Goal: Transaction & Acquisition: Purchase product/service

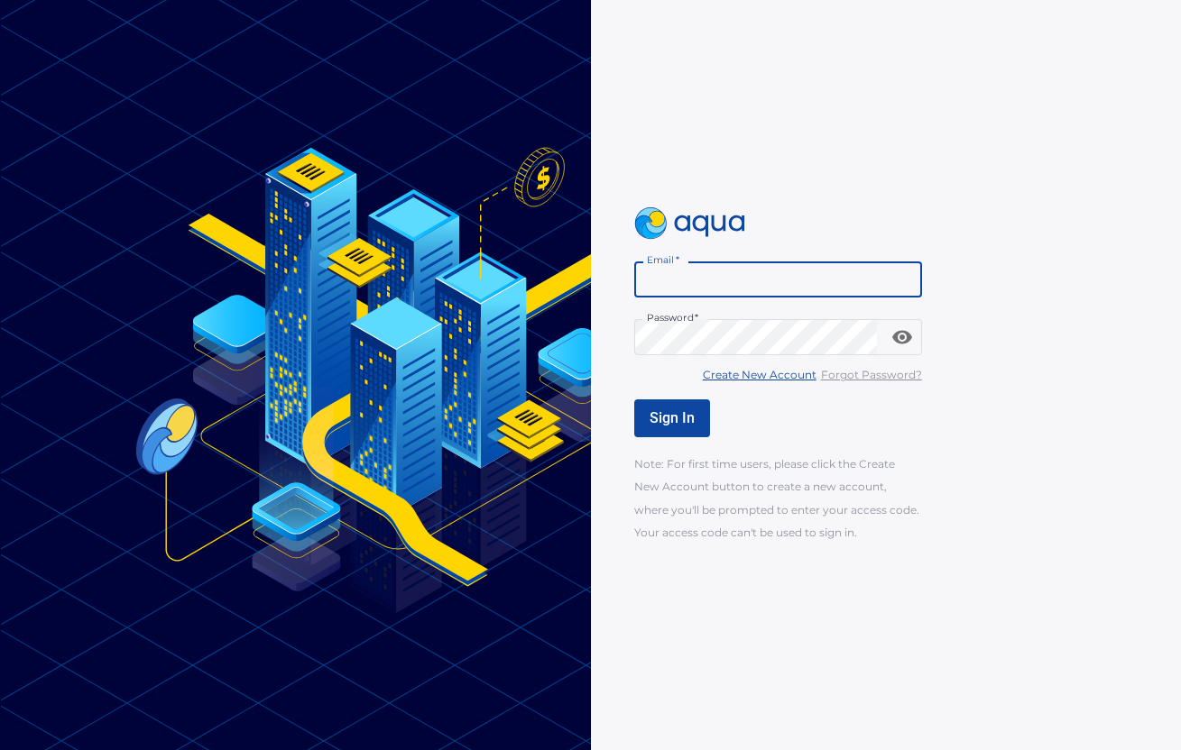
click at [733, 283] on input "Email   *" at bounding box center [778, 280] width 288 height 36
type input "**********"
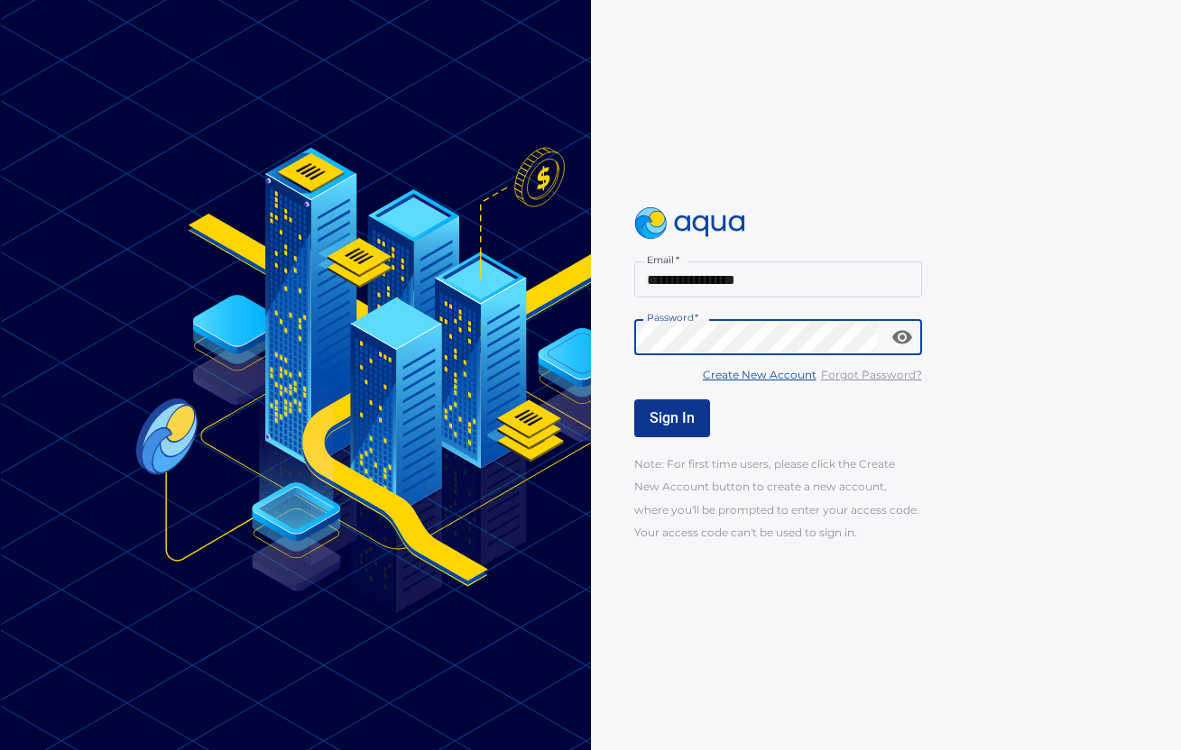
click at [660, 410] on span "Sign In" at bounding box center [671, 418] width 45 height 17
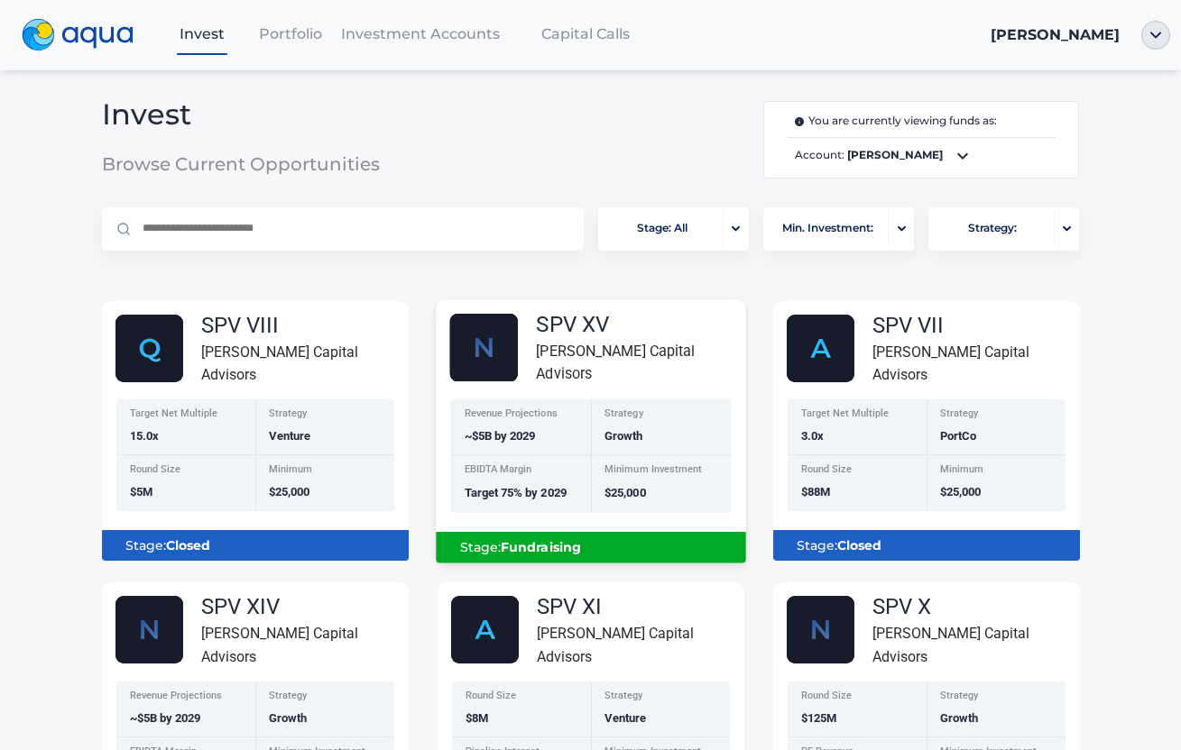
click at [543, 496] on span "Target 75% by 2029" at bounding box center [515, 493] width 102 height 14
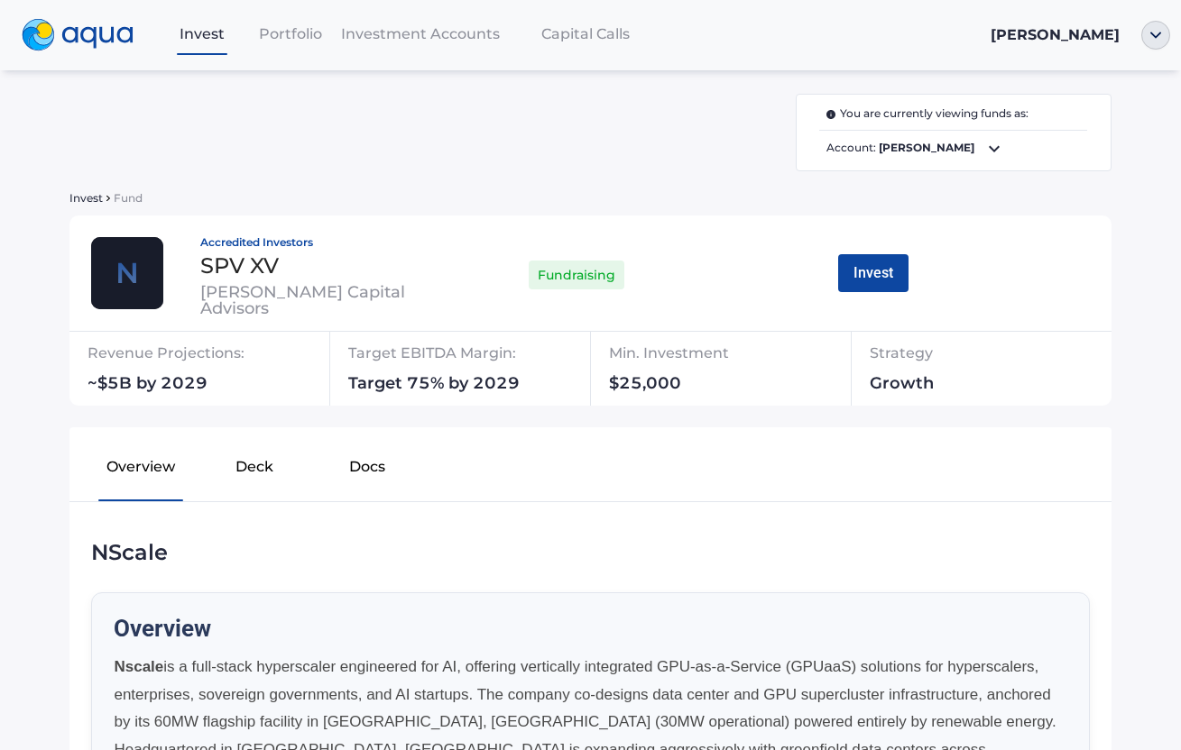
click at [1122, 359] on div "Invest Portfolio Investment Accounts Capital Calls [PERSON_NAME] You are curren…" at bounding box center [590, 375] width 1181 height 750
click at [849, 274] on button "Invest" at bounding box center [873, 273] width 70 height 38
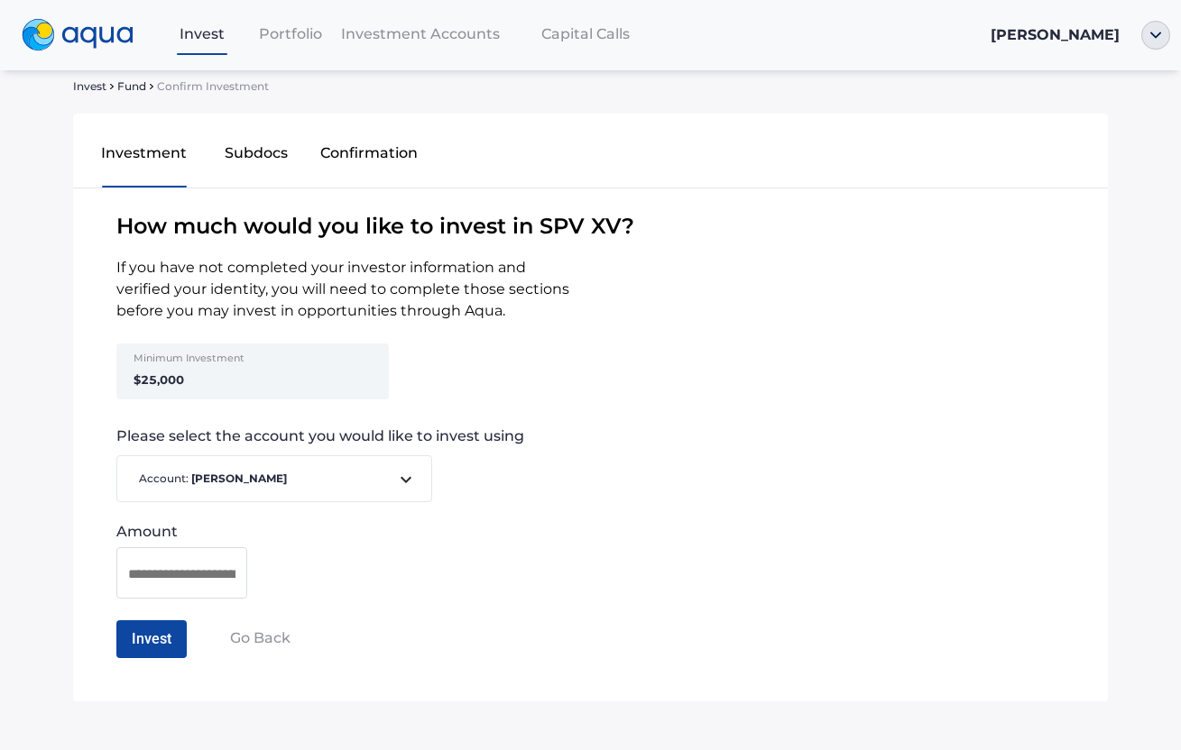
scroll to position [37, 0]
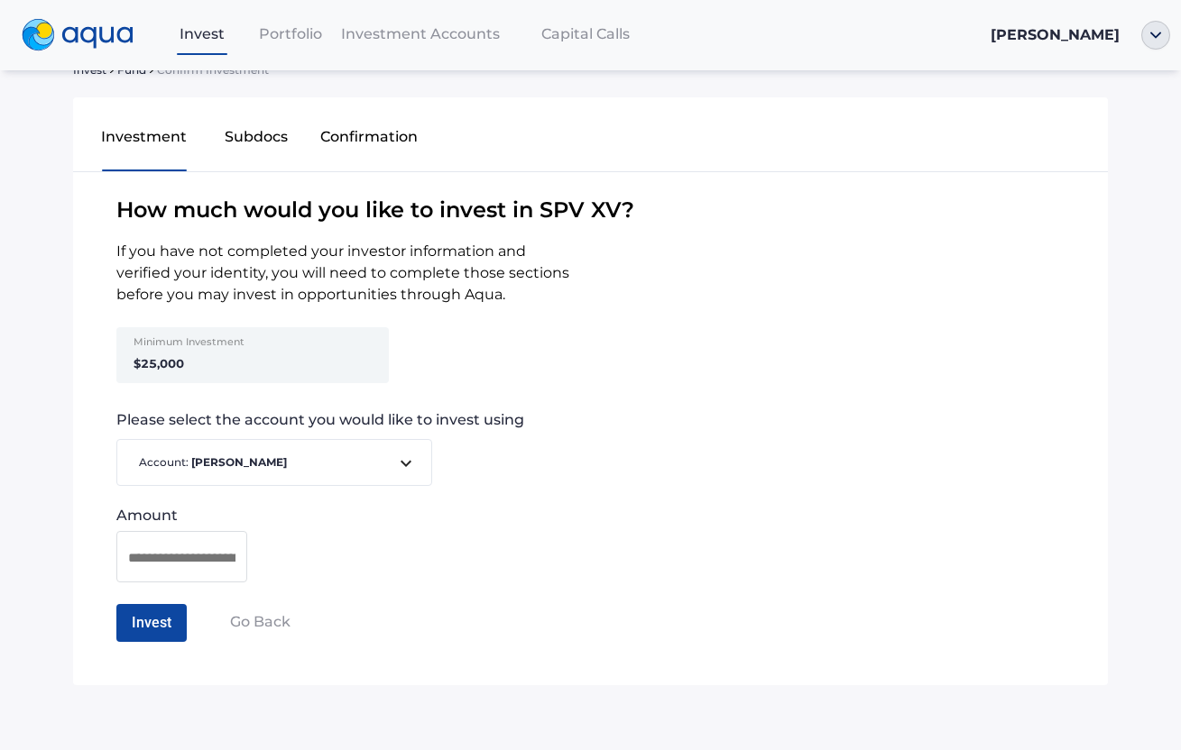
click at [206, 544] on div at bounding box center [181, 556] width 131 height 51
click at [133, 566] on input at bounding box center [181, 558] width 107 height 23
type input "*******"
click at [162, 615] on button "Invest" at bounding box center [151, 623] width 70 height 38
click at [162, 615] on button "Confirm Investment" at bounding box center [195, 623] width 159 height 38
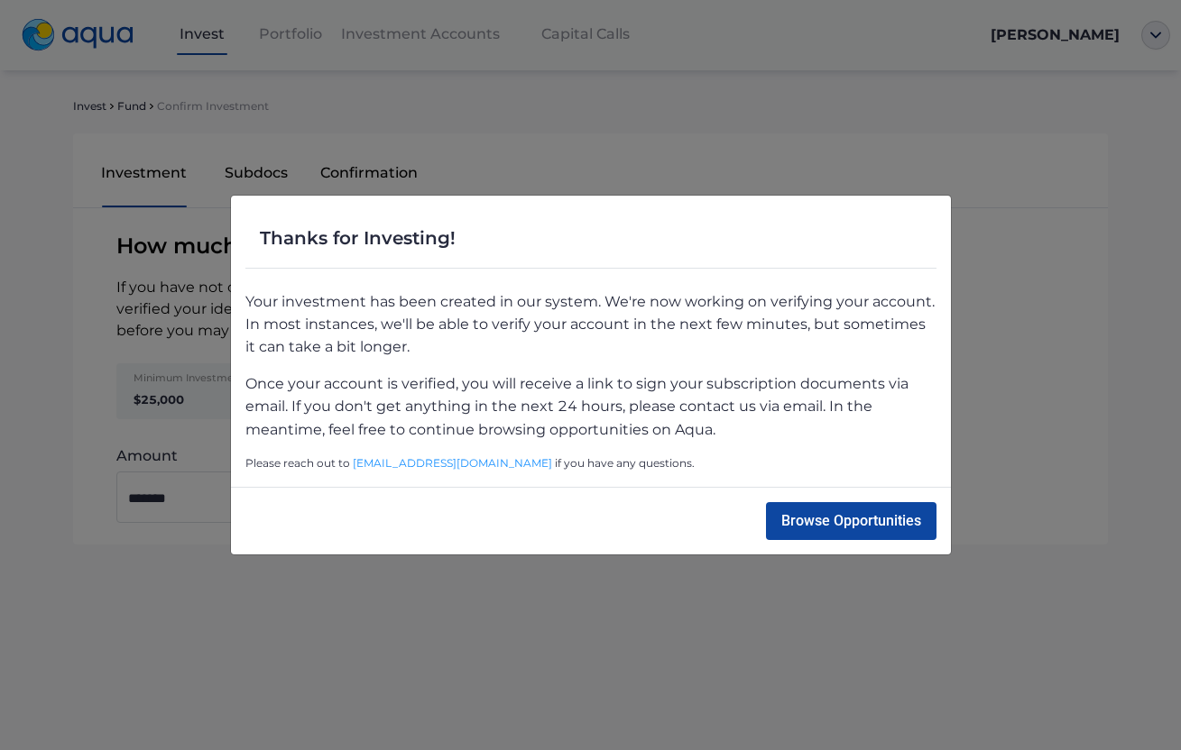
scroll to position [0, 0]
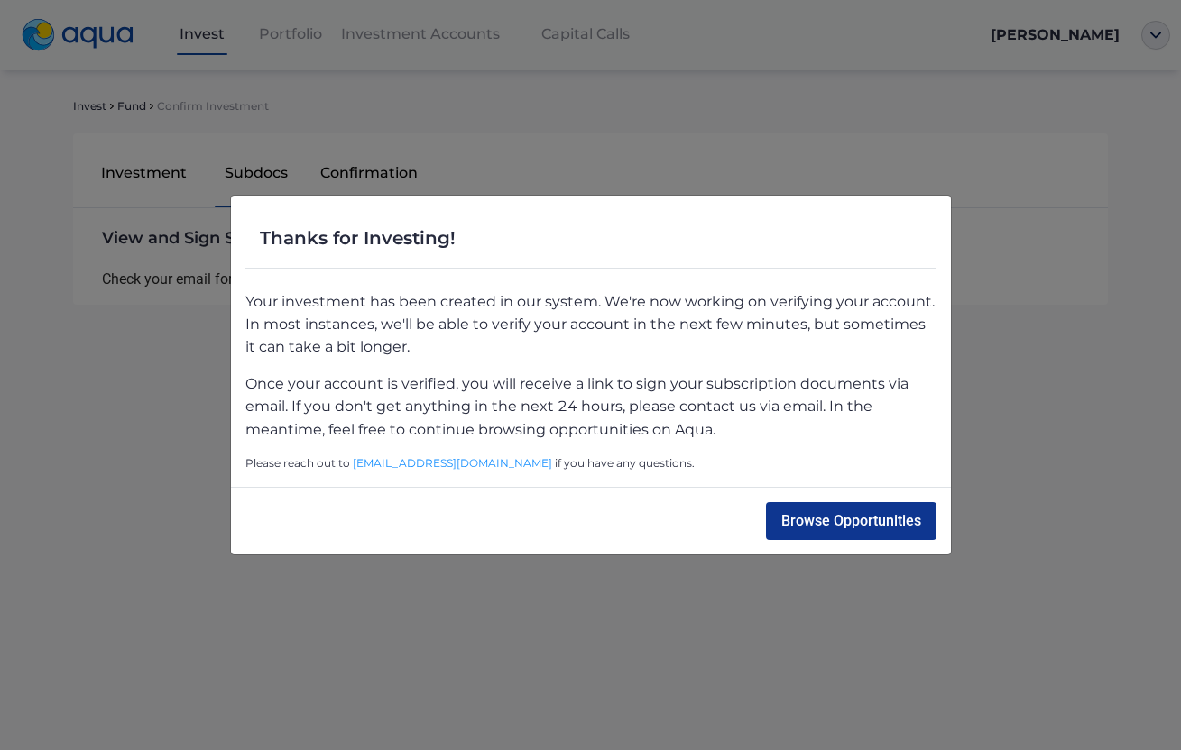
click at [834, 514] on button "Browse Opportunities" at bounding box center [851, 521] width 170 height 38
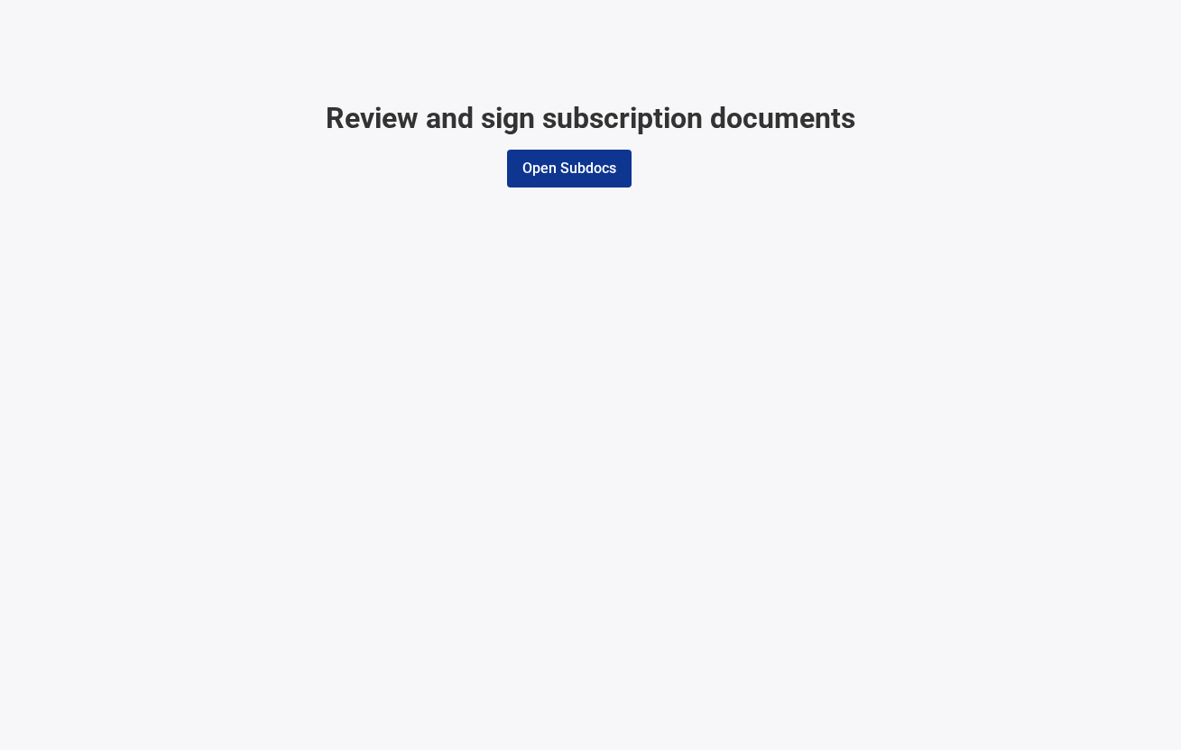
click at [538, 171] on button "Open Subdocs" at bounding box center [569, 169] width 124 height 38
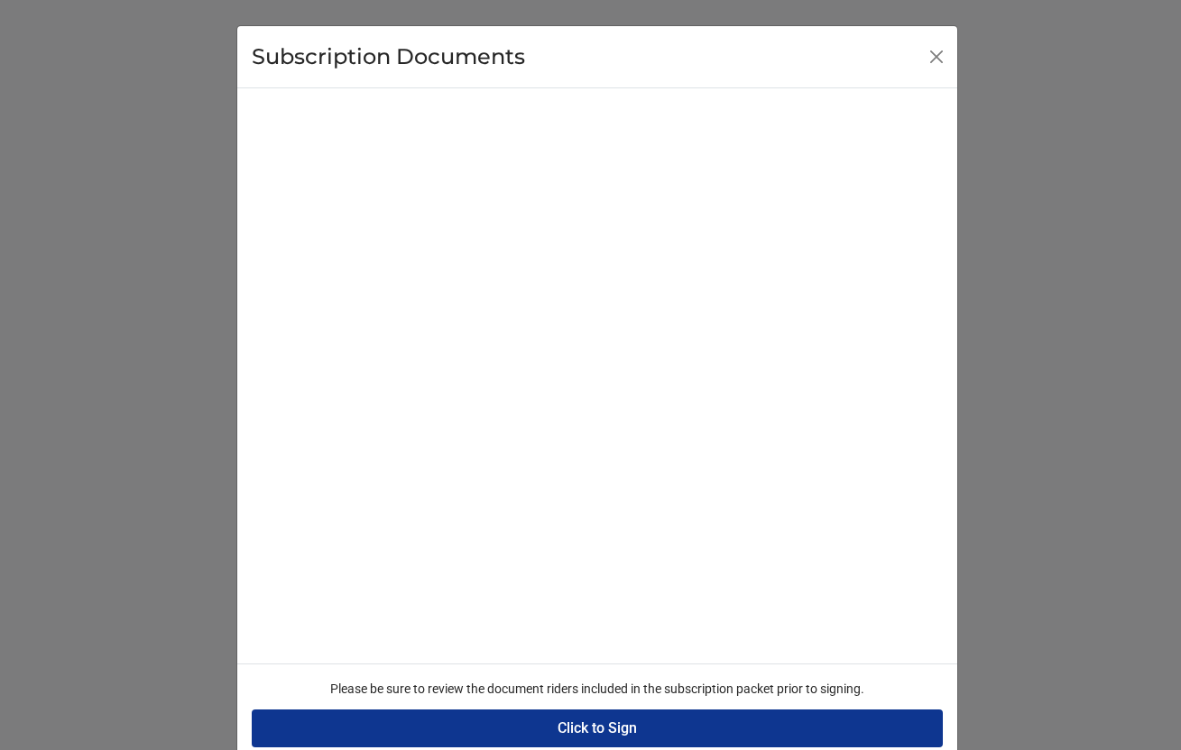
click at [587, 736] on button "Click to Sign" at bounding box center [597, 729] width 691 height 38
